Goal: Submit feedback/report problem

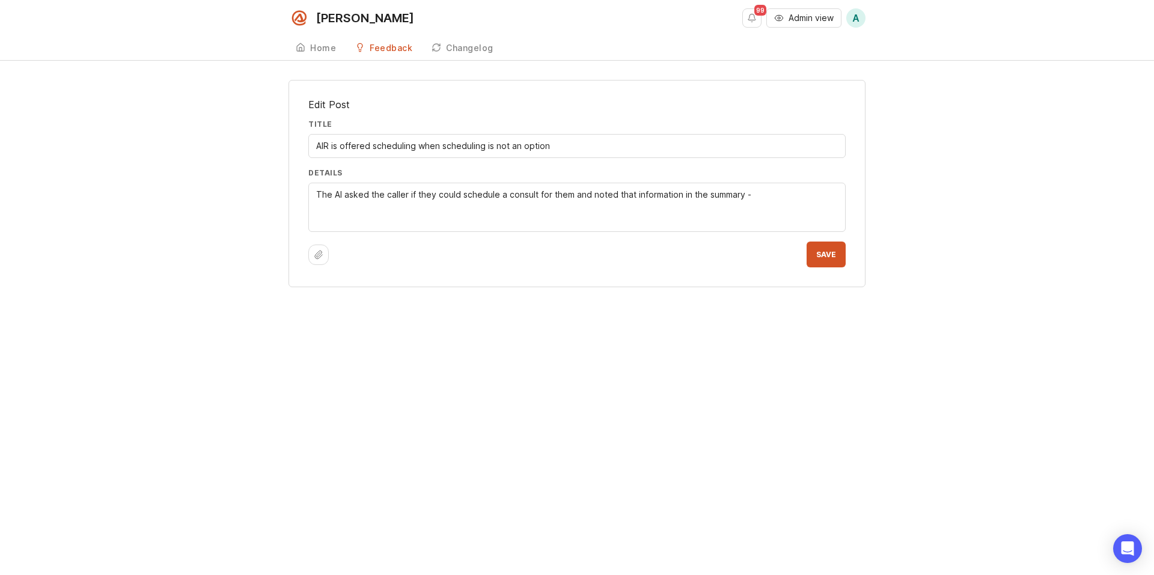
paste textarea "https://app.smith.ai/support/vr/13434/call/CAfc01be423a1dbeb119816328f5ae76c6/"
type textarea "The AI asked the caller if they could schedule a consult for them and noted tha…"
click at [822, 254] on span "Save" at bounding box center [826, 254] width 20 height 9
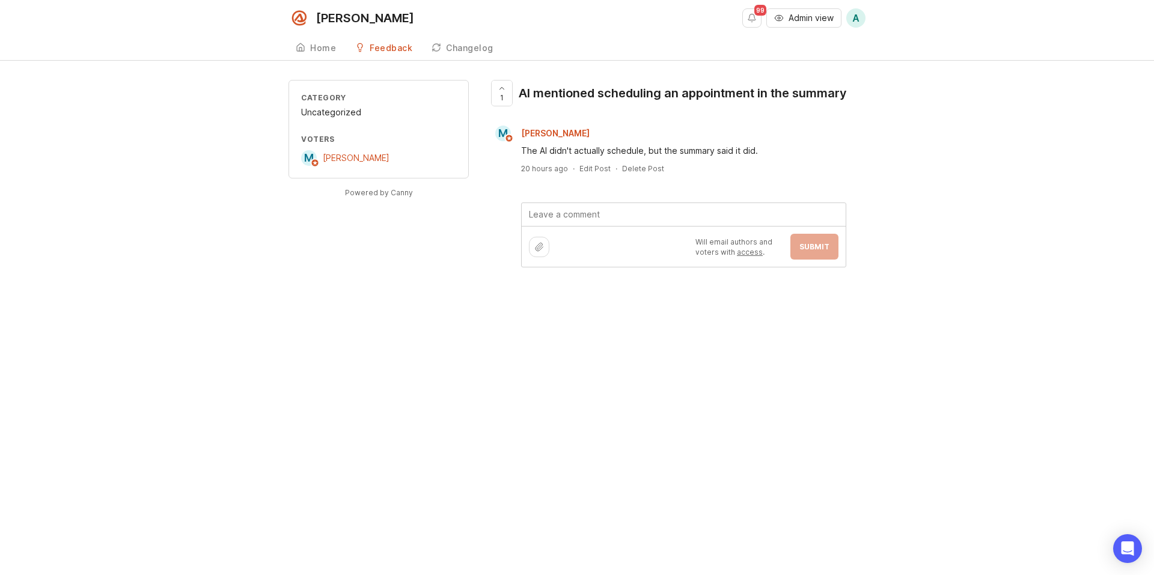
paste textarea "[URL][PERSON_NAME]"
type textarea "[URL][PERSON_NAME] - Related Ticket to the above"
click at [808, 265] on button "Submit" at bounding box center [815, 260] width 48 height 26
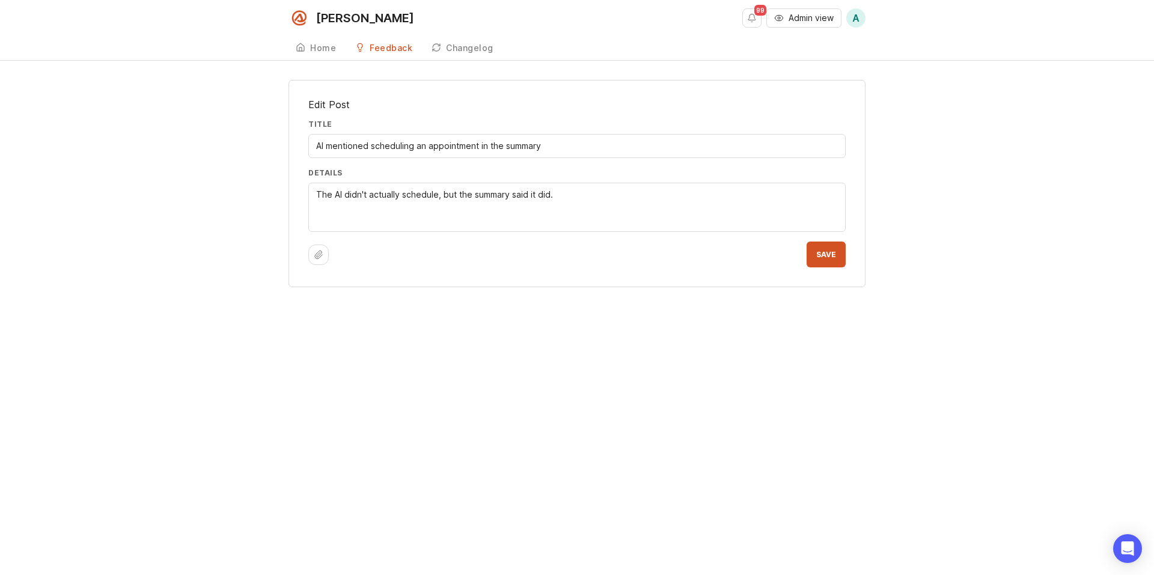
paste textarea "[URL][PERSON_NAME]"
type textarea "The AI didn't actually schedule, but the summary said it did. [URL][PERSON_NAME]"
click at [814, 261] on button "Save" at bounding box center [826, 255] width 39 height 26
